Goal: Task Accomplishment & Management: Manage account settings

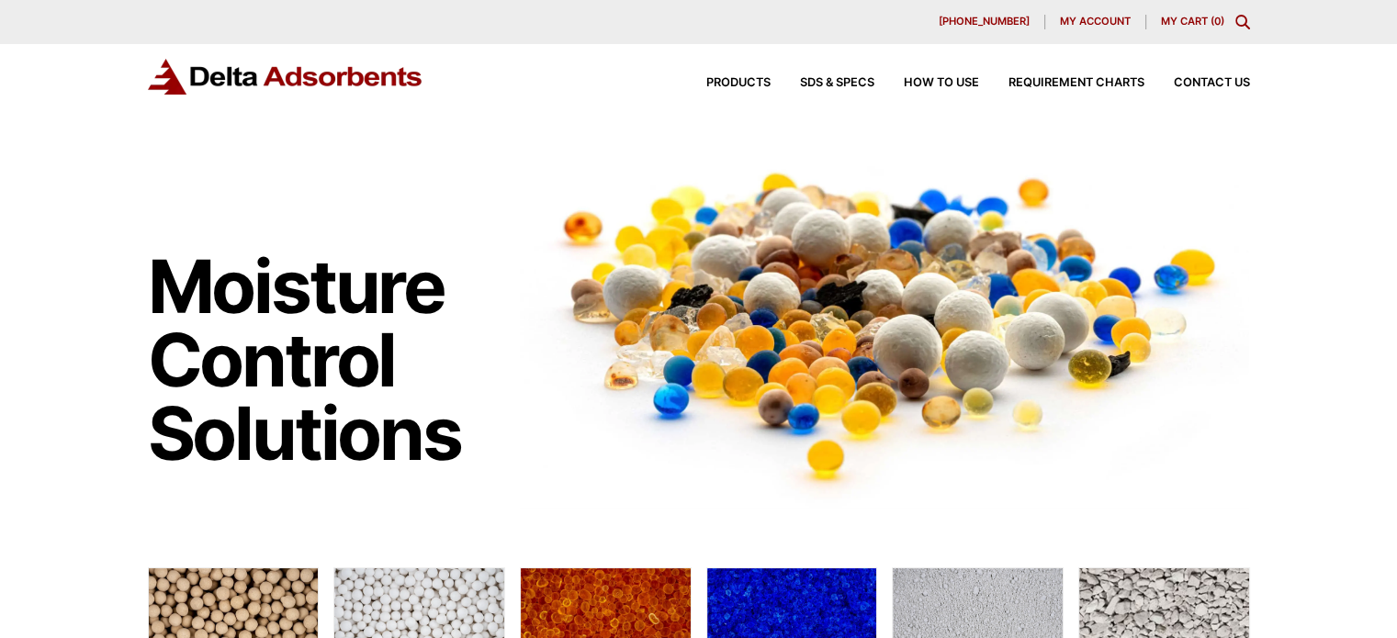
click at [1083, 19] on span "My account" at bounding box center [1095, 22] width 71 height 10
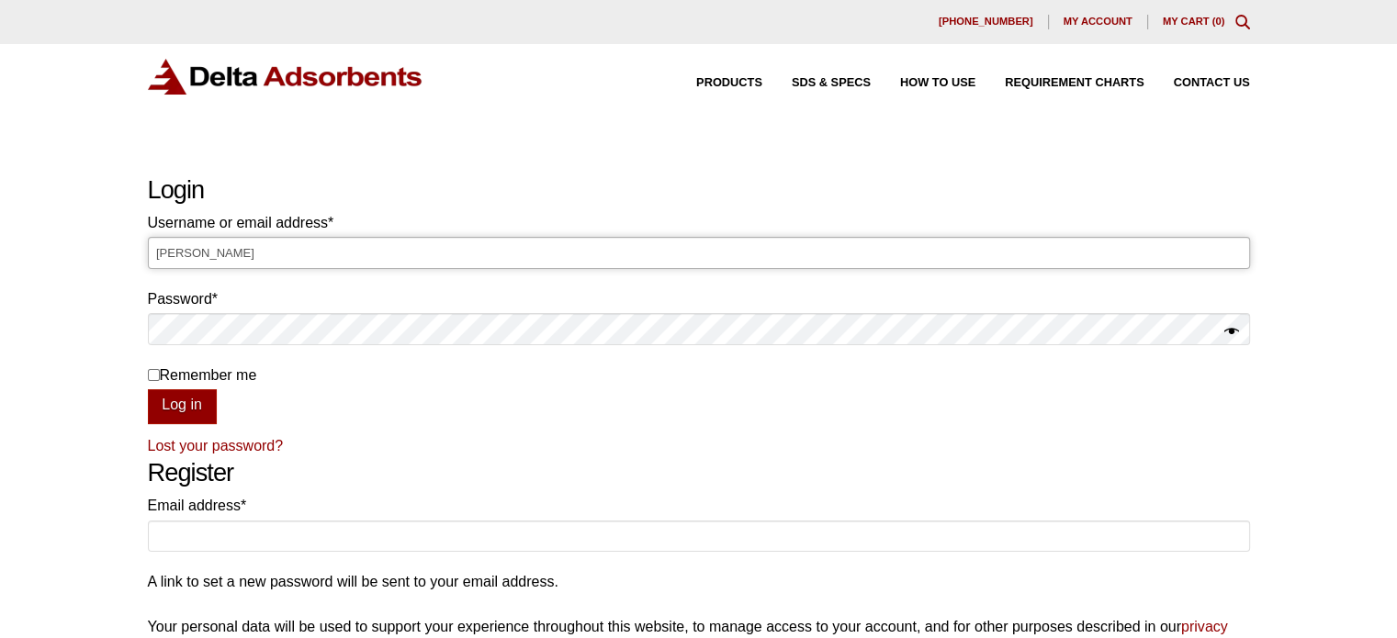
click at [628, 252] on input "[PERSON_NAME]" at bounding box center [699, 252] width 1102 height 31
type input "L"
type input "[PERSON_NAME][EMAIL_ADDRESS][DOMAIN_NAME]"
click at [148, 389] on button "Log in" at bounding box center [182, 406] width 69 height 35
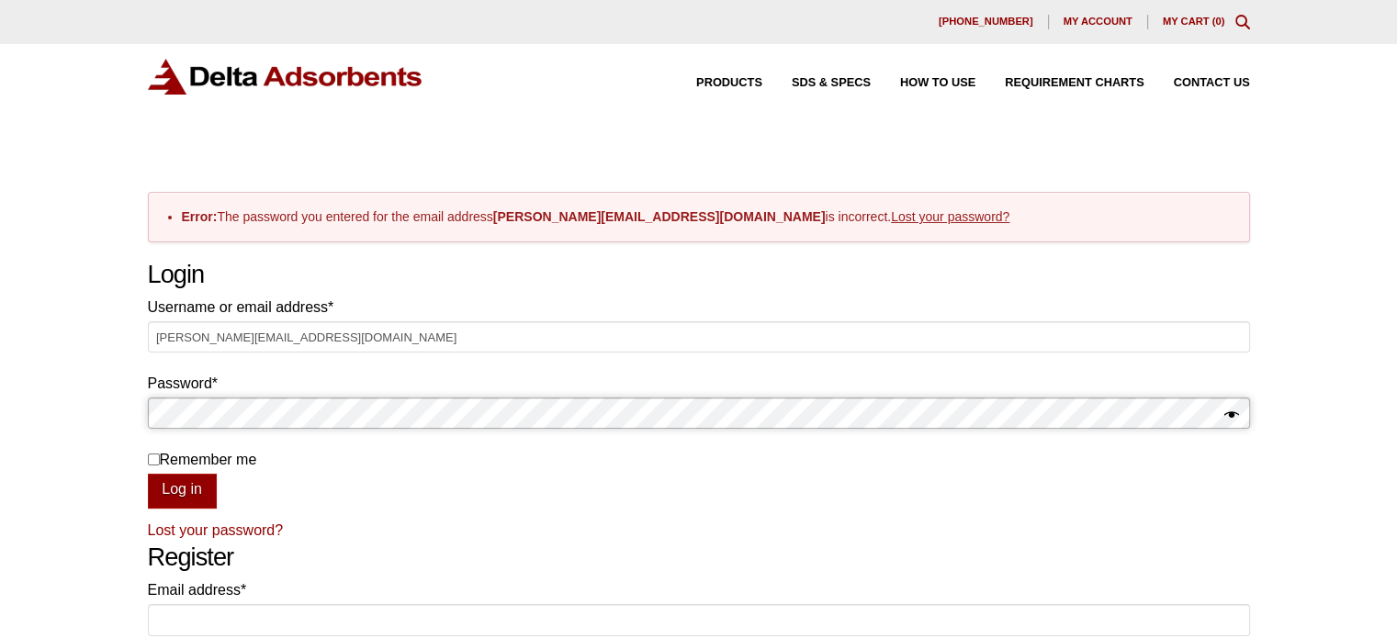
click at [148, 474] on button "Log in" at bounding box center [182, 491] width 69 height 35
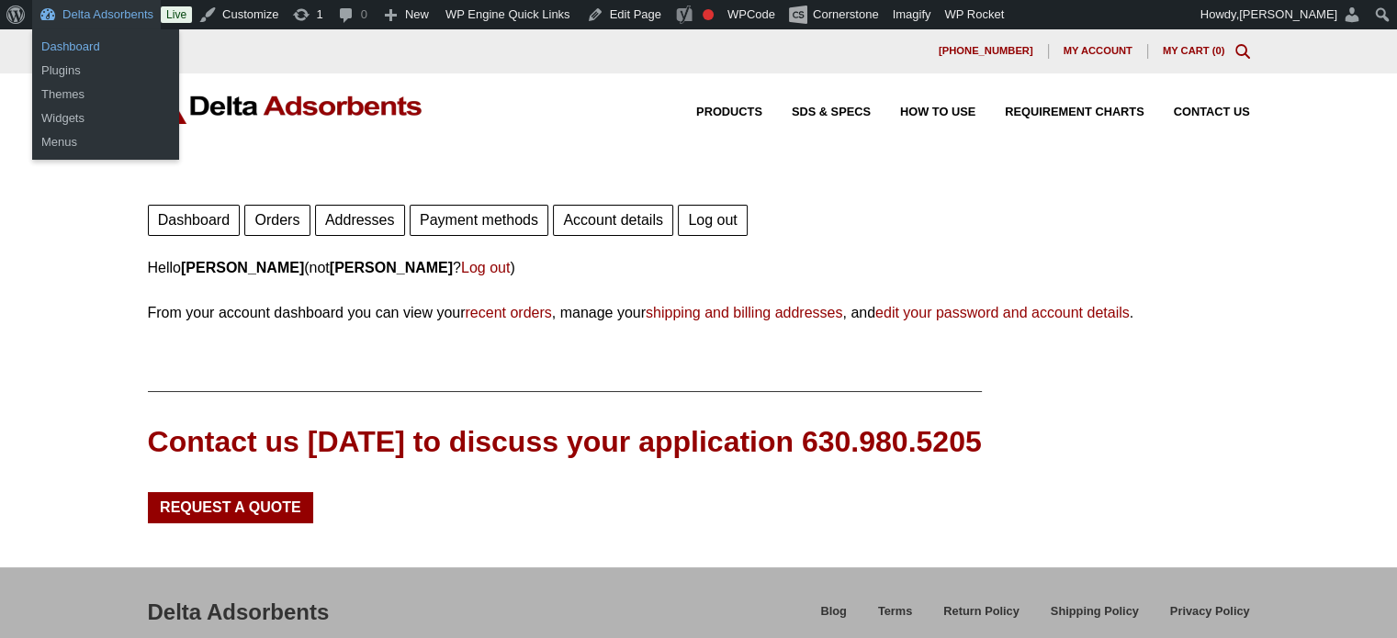
click at [61, 46] on link "Dashboard" at bounding box center [105, 47] width 147 height 24
